Goal: Task Accomplishment & Management: Use online tool/utility

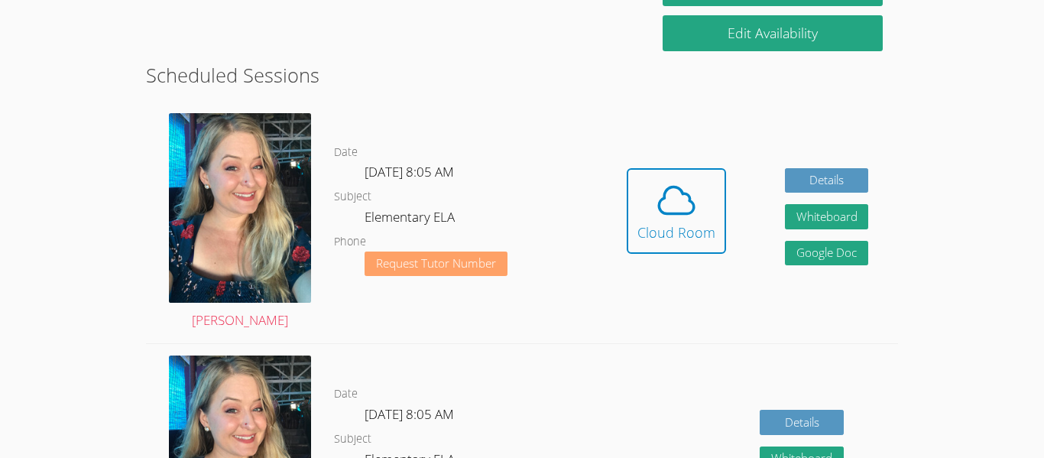
scroll to position [312, 0]
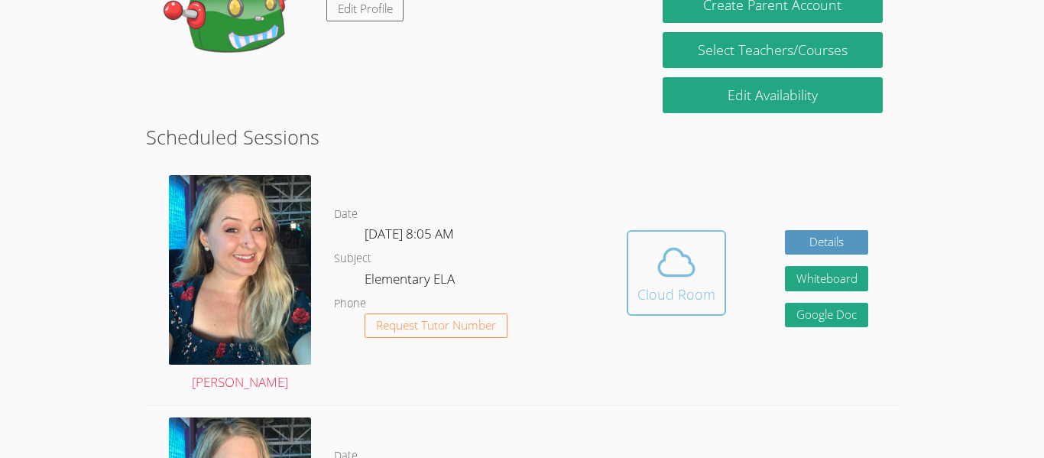
click at [670, 285] on div "Cloud Room" at bounding box center [677, 294] width 78 height 21
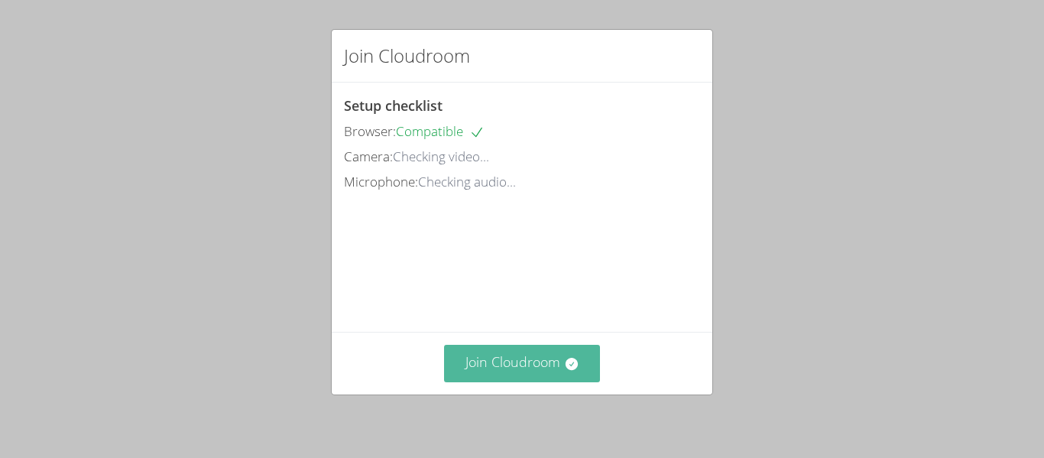
click at [513, 360] on button "Join Cloudroom" at bounding box center [522, 363] width 157 height 37
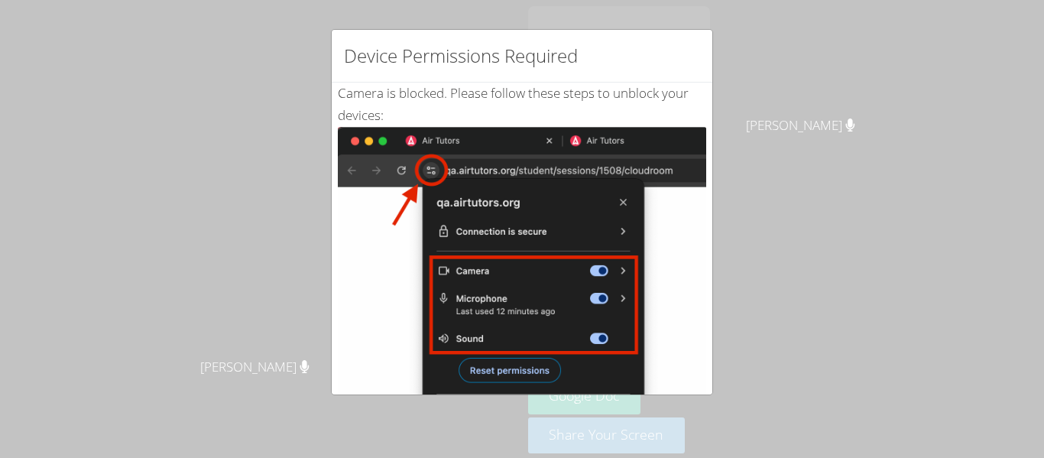
click at [338, 88] on div "Camera is blocked . Please follow these steps to unblock your devices: Click th…" at bounding box center [522, 371] width 368 height 576
click at [203, 86] on div "Device Permissions Required Camera is blocked . Please follow these steps to un…" at bounding box center [522, 229] width 1044 height 458
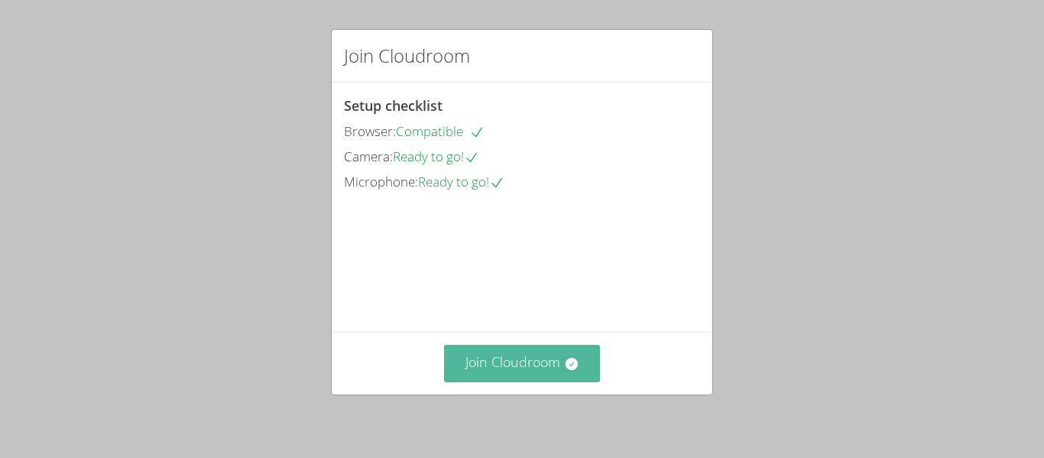
click at [542, 372] on button "Join Cloudroom" at bounding box center [522, 363] width 157 height 37
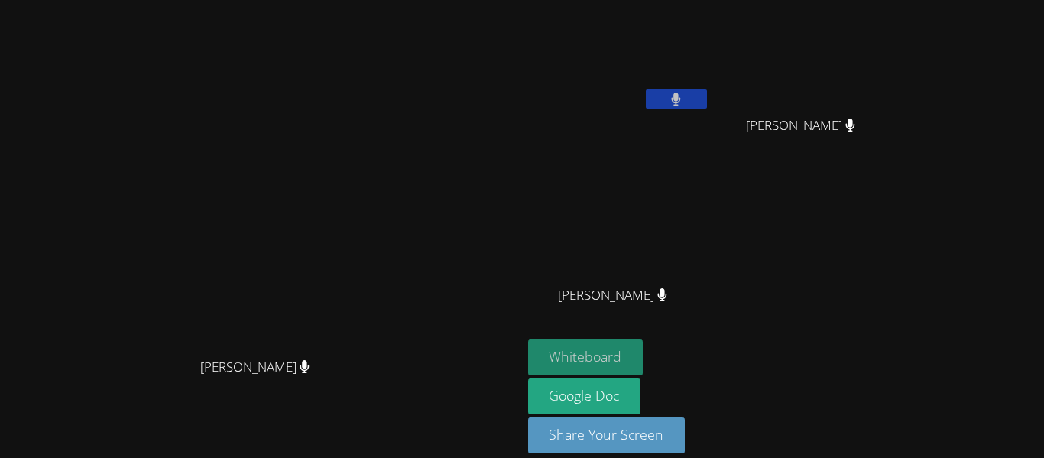
click at [644, 355] on button "Whiteboard" at bounding box center [585, 357] width 115 height 36
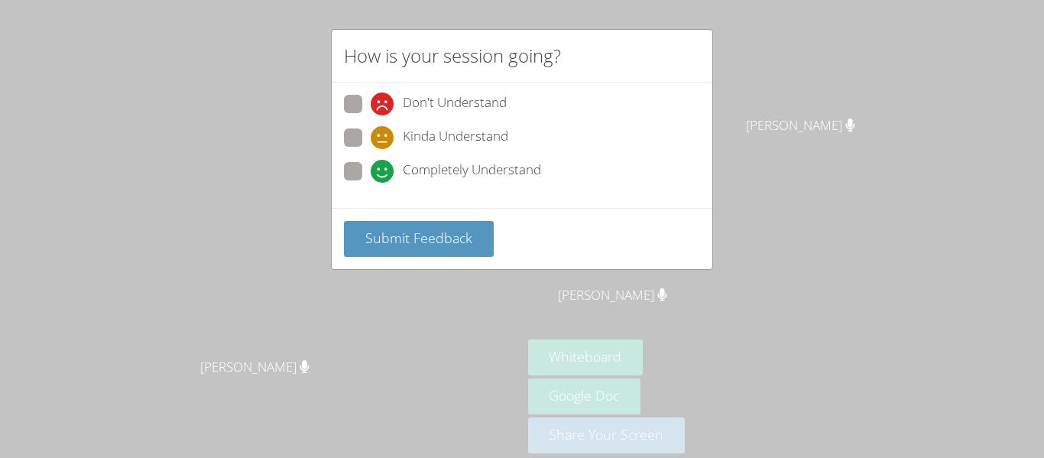
click at [371, 183] on span at bounding box center [371, 183] width 0 height 0
click at [371, 172] on input "Completely Understand" at bounding box center [377, 168] width 13 height 13
radio input "true"
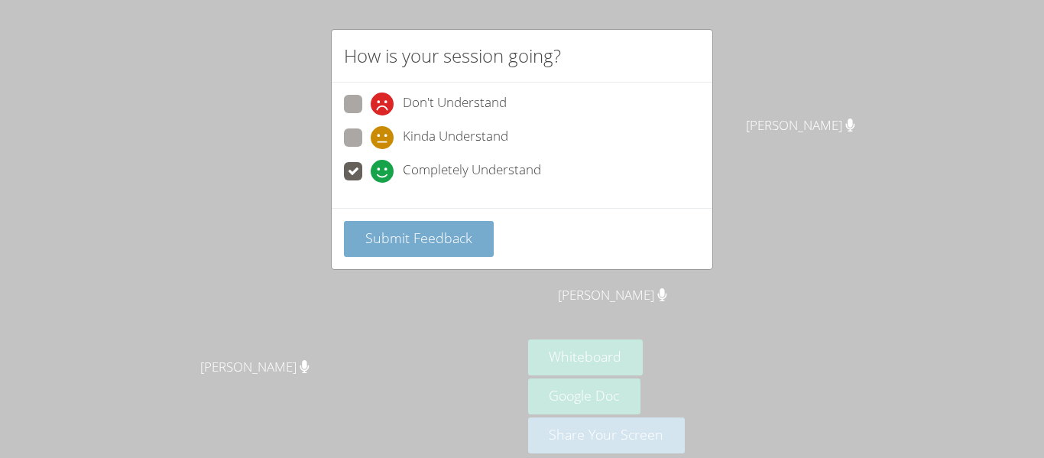
click at [408, 233] on span "Submit Feedback" at bounding box center [418, 238] width 107 height 18
